Goal: Find specific page/section: Find specific page/section

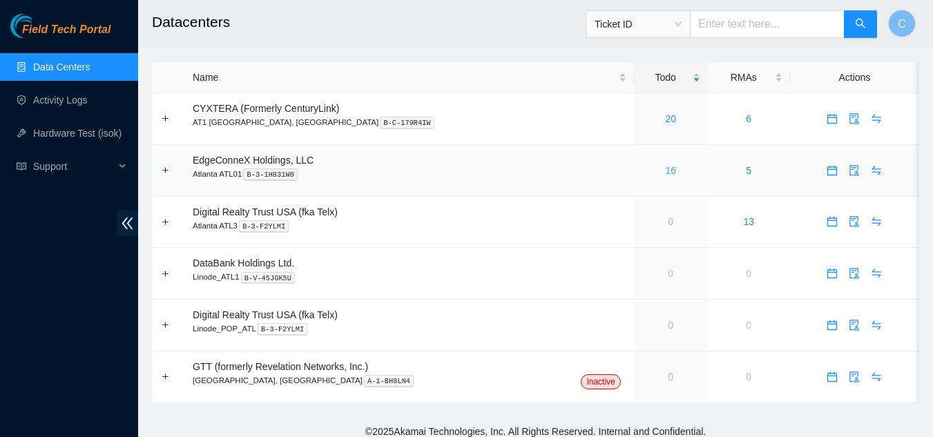
click at [665, 173] on link "16" at bounding box center [670, 170] width 11 height 11
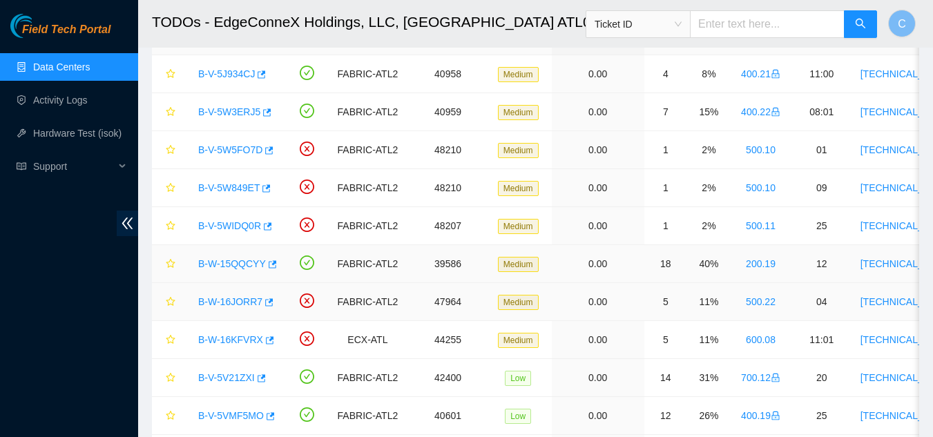
scroll to position [69, 0]
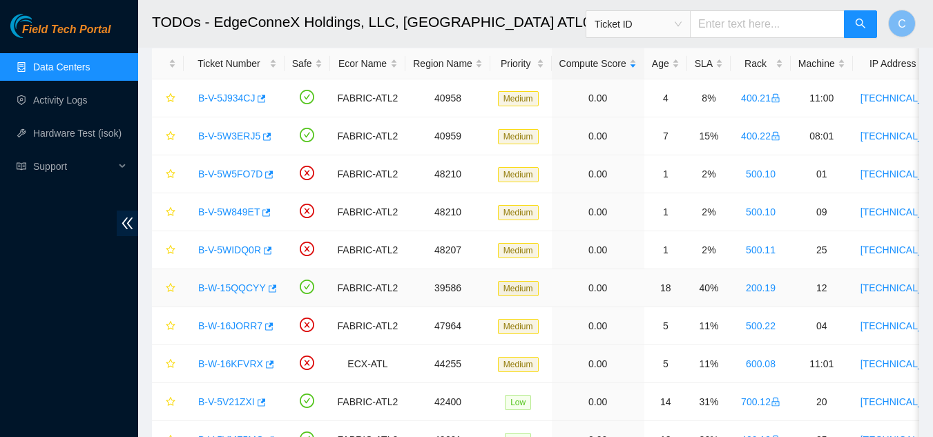
click at [237, 290] on link "B-W-15QQCYY" at bounding box center [232, 287] width 68 height 11
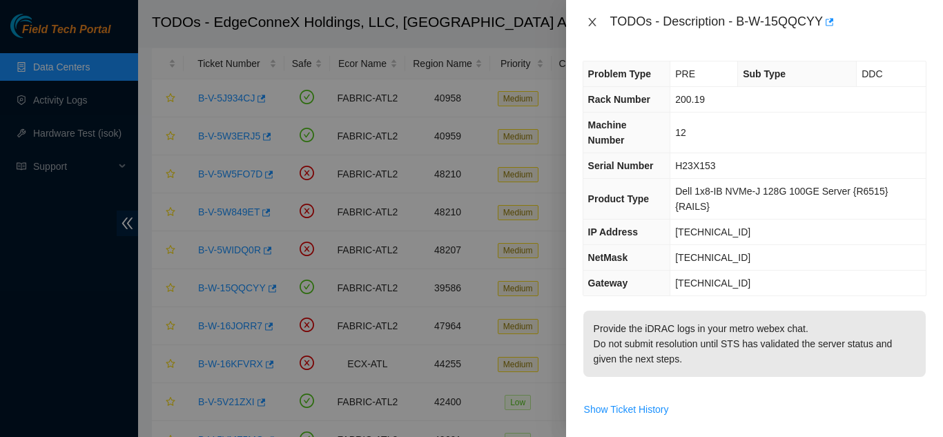
click at [591, 25] on icon "close" at bounding box center [592, 22] width 11 height 11
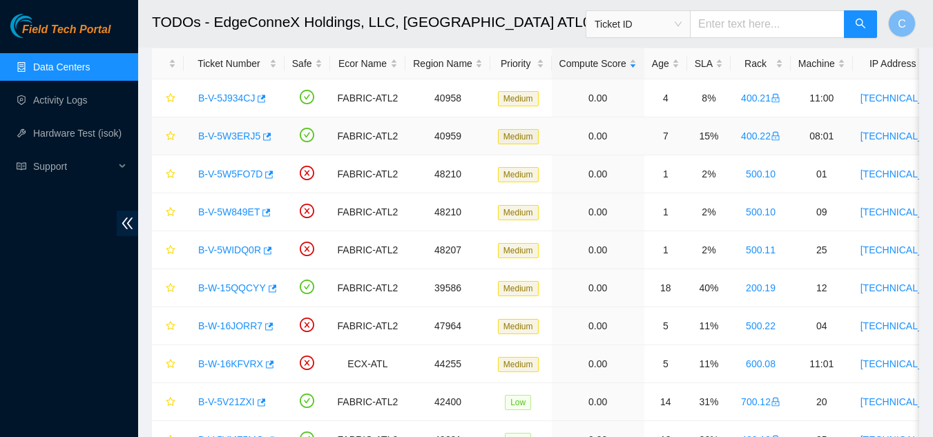
click at [222, 137] on link "B-V-5W3ERJ5" at bounding box center [229, 136] width 62 height 11
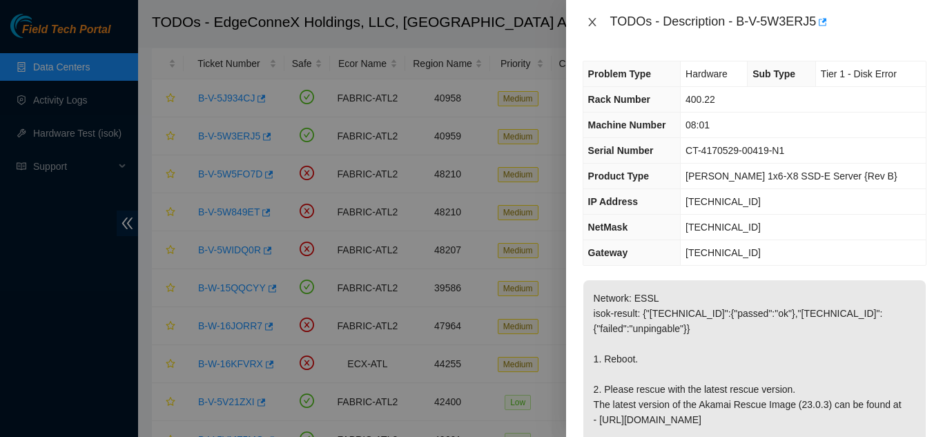
click at [593, 23] on icon "close" at bounding box center [592, 22] width 8 height 8
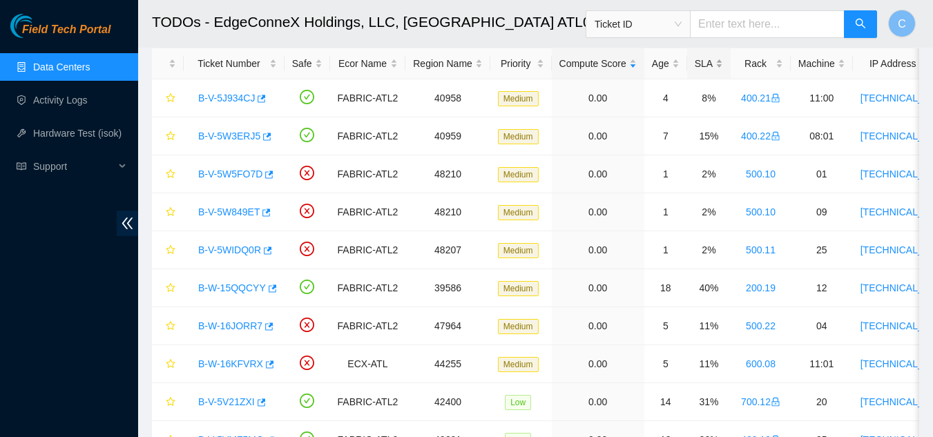
click at [717, 71] on div "SLA" at bounding box center [709, 63] width 28 height 15
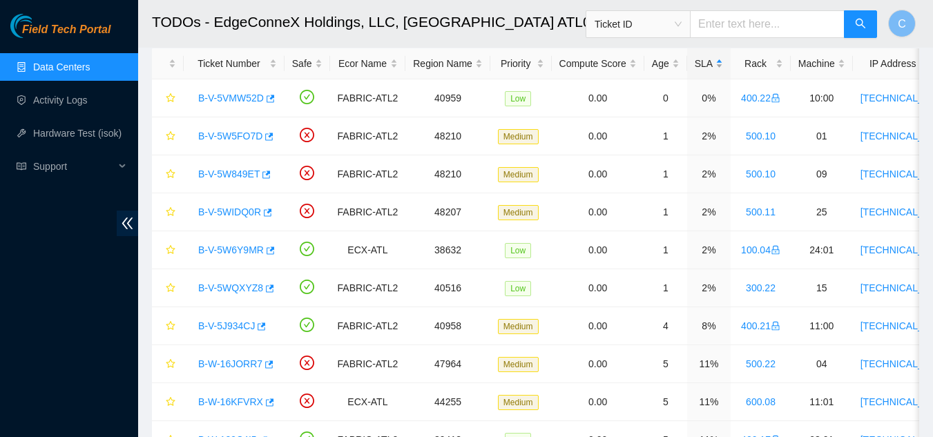
click at [717, 71] on div "SLA" at bounding box center [709, 63] width 28 height 15
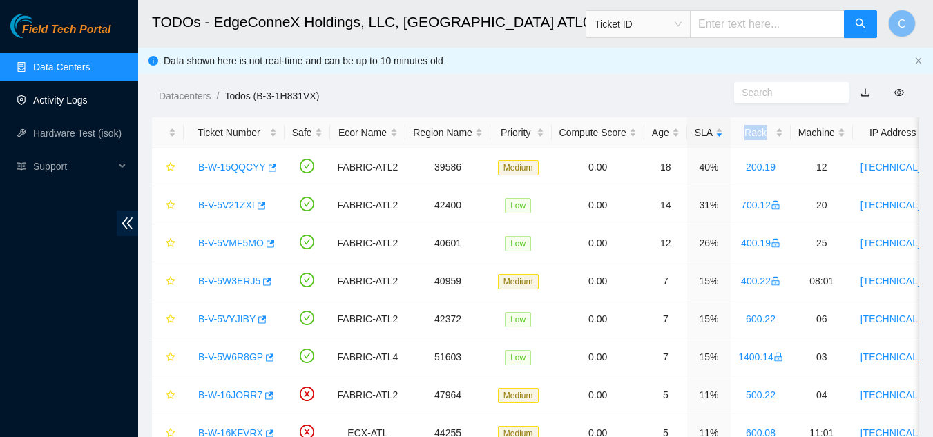
click at [70, 101] on link "Activity Logs" at bounding box center [60, 100] width 55 height 11
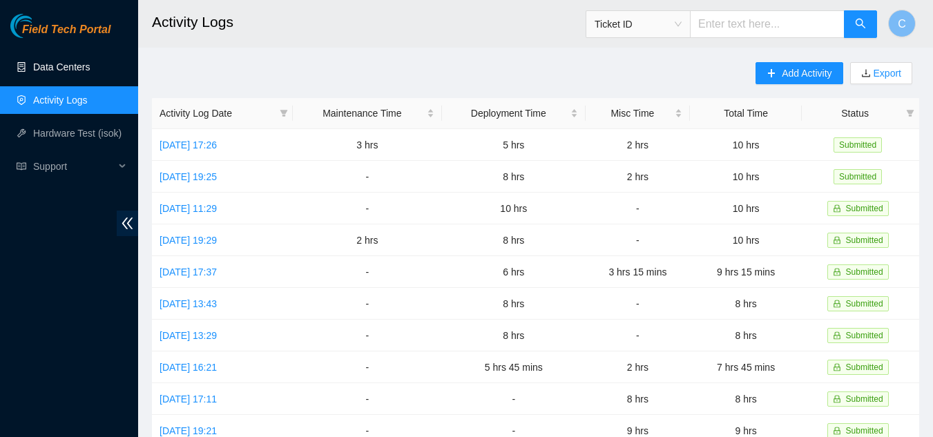
click at [59, 66] on link "Data Centers" at bounding box center [61, 66] width 57 height 11
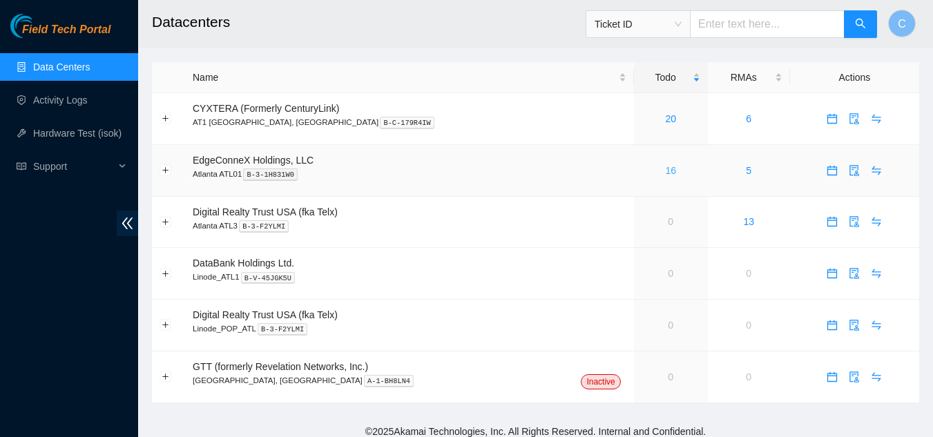
click at [665, 173] on link "16" at bounding box center [670, 170] width 11 height 11
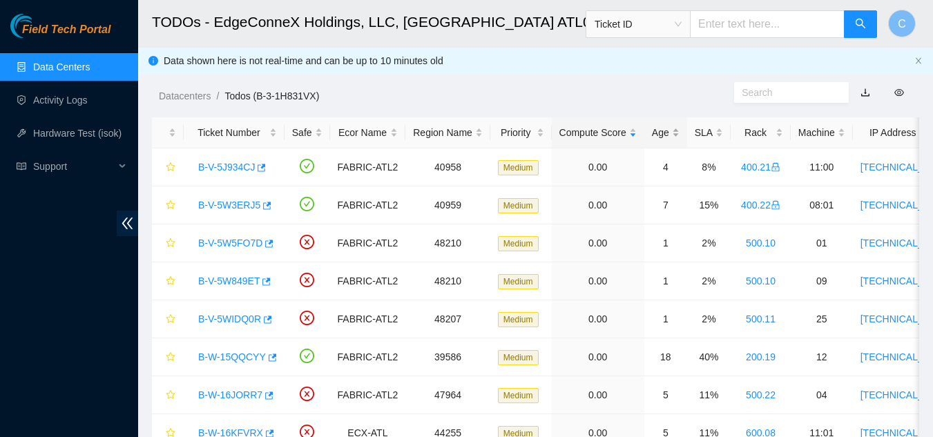
click at [673, 133] on div "Age" at bounding box center [666, 132] width 28 height 15
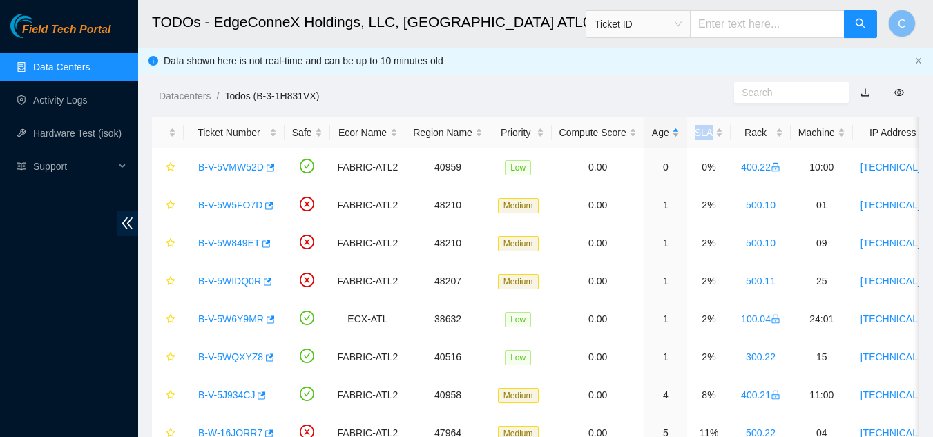
click at [673, 133] on div "Age" at bounding box center [666, 132] width 28 height 15
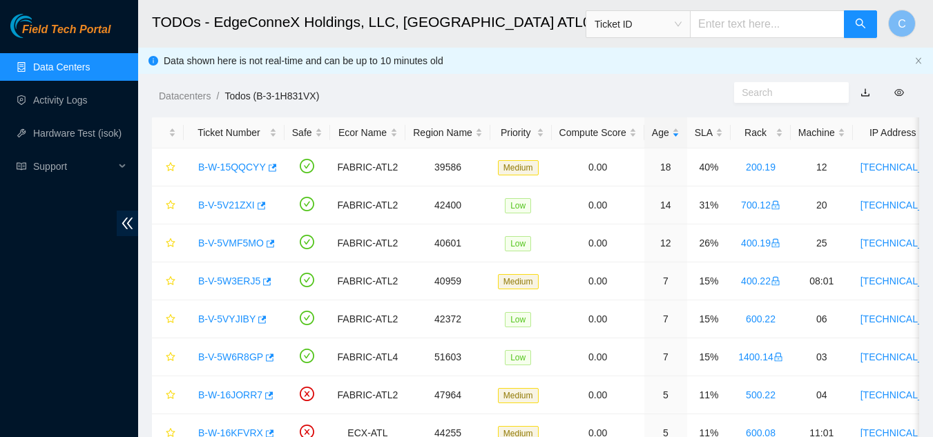
click at [697, 98] on ol "Datacenters / Todos (B-3-1H831VX) /" at bounding box center [446, 95] width 575 height 15
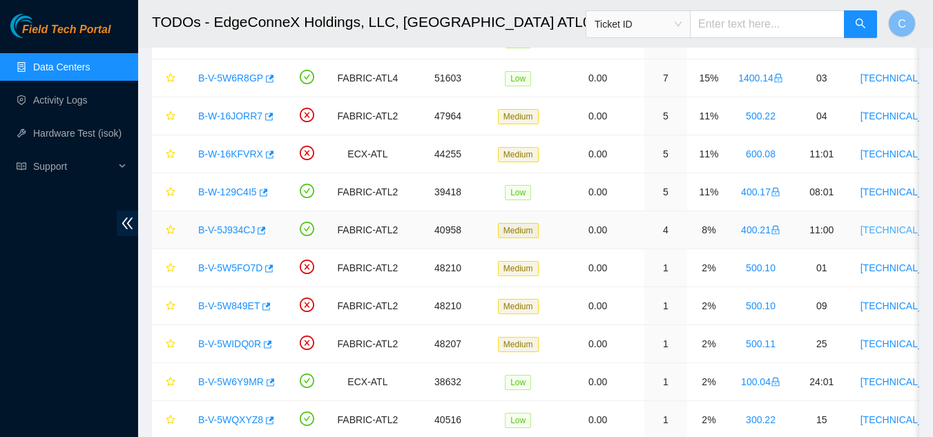
scroll to position [303, 0]
